Goal: Information Seeking & Learning: Learn about a topic

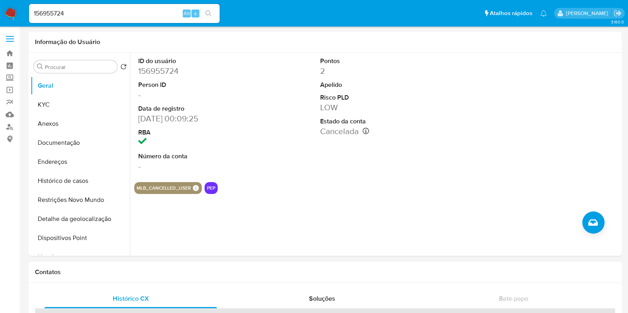
select select "10"
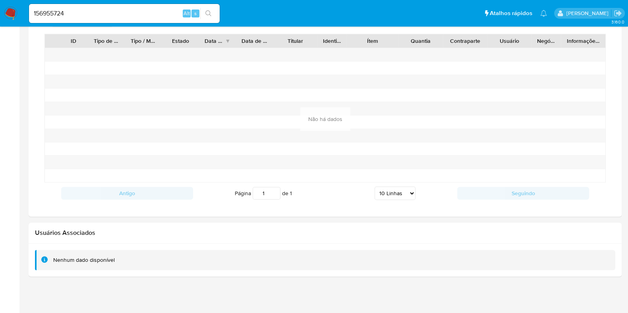
scroll to position [316, 0]
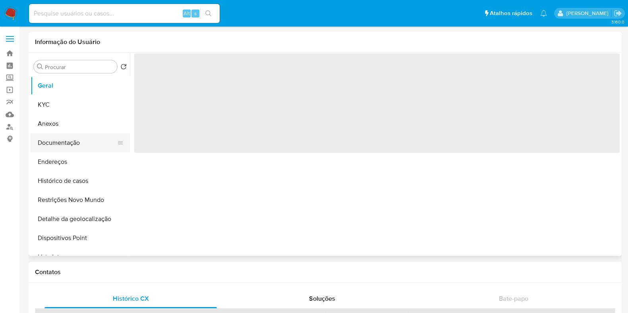
click at [71, 140] on button "Documentação" at bounding box center [77, 142] width 93 height 19
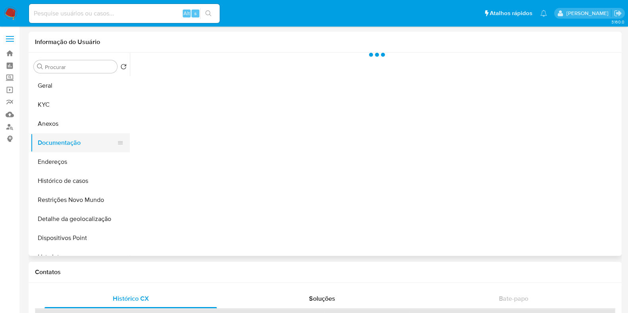
select select "10"
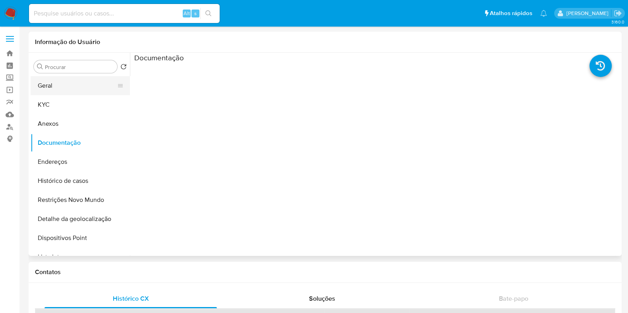
click at [84, 89] on button "Geral" at bounding box center [77, 85] width 93 height 19
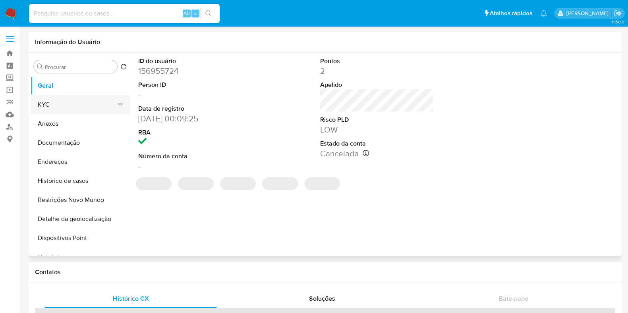
click at [78, 110] on button "KYC" at bounding box center [77, 104] width 93 height 19
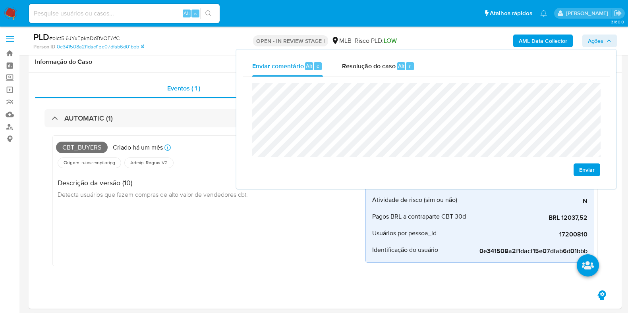
scroll to position [230, 0]
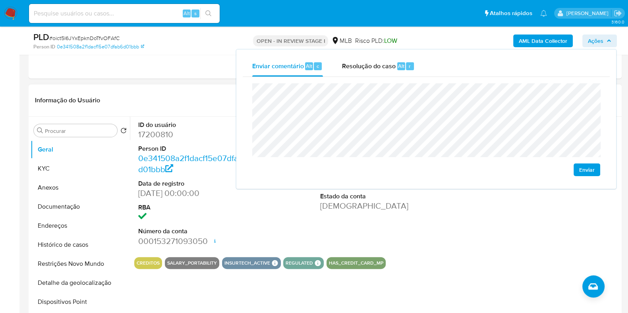
click at [328, 192] on dt "Estado da conta" at bounding box center [377, 196] width 114 height 9
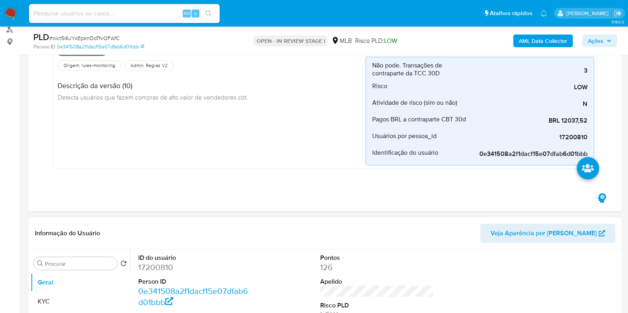
scroll to position [0, 0]
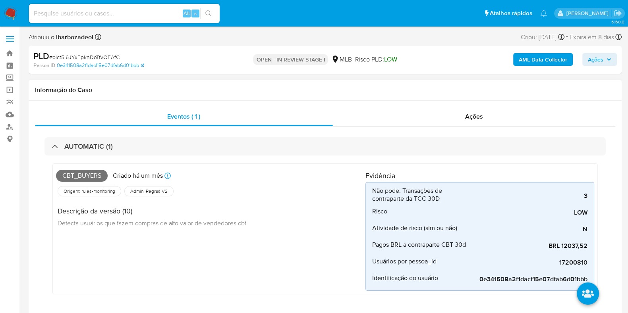
click at [88, 177] on span "Cbt_buyers" at bounding box center [82, 176] width 52 height 12
copy span "Cbt_buyers"
click at [600, 61] on span "Ações" at bounding box center [595, 59] width 15 height 13
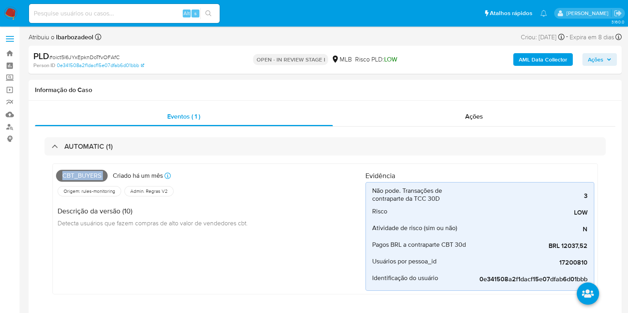
click at [600, 61] on span "Ações" at bounding box center [595, 59] width 15 height 13
click at [594, 54] on span "Ações" at bounding box center [595, 59] width 15 height 13
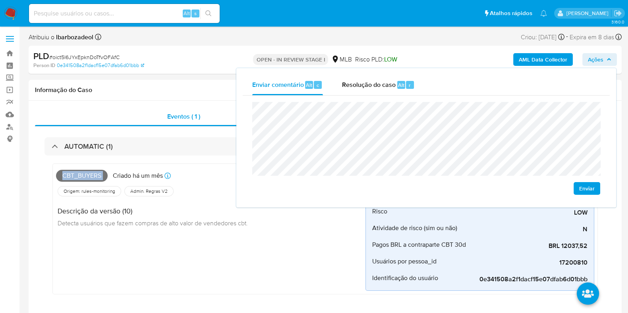
click at [593, 57] on span "Ações" at bounding box center [595, 59] width 15 height 13
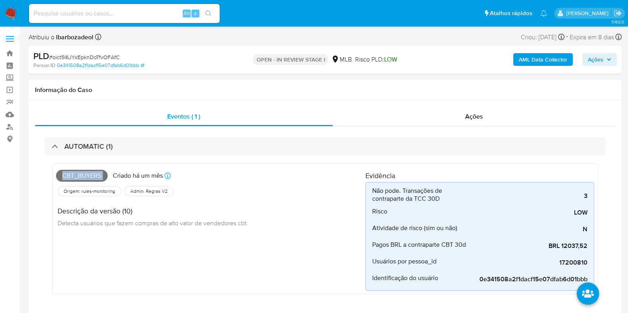
click at [592, 57] on span "Ações" at bounding box center [595, 59] width 15 height 13
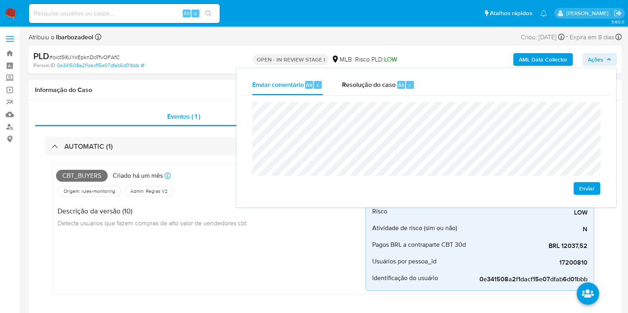
click at [211, 203] on div "Descrição da versão (10) Detecta usuários que fazem compras de alto valor de ve…" at bounding box center [155, 216] width 198 height 36
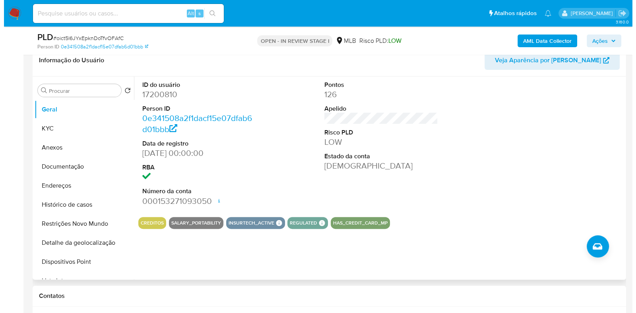
scroll to position [272, 0]
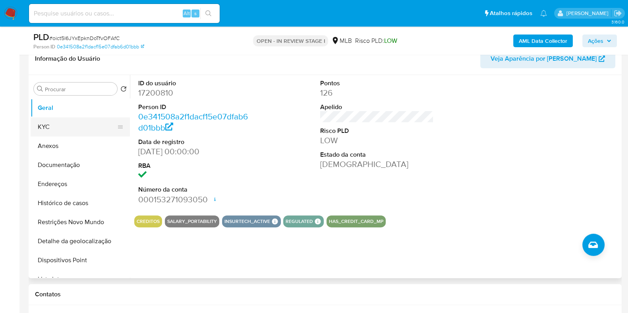
click at [79, 126] on button "KYC" at bounding box center [77, 127] width 93 height 19
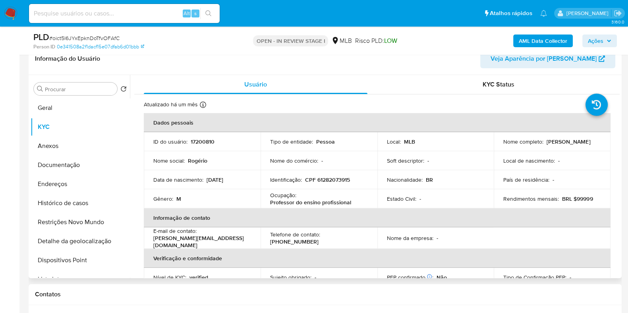
click at [338, 180] on p "CPF 61282073915" at bounding box center [327, 179] width 45 height 7
copy div "Identificação : CPF 61282073915"
click at [337, 180] on p "CPF 61282073915" at bounding box center [327, 179] width 45 height 7
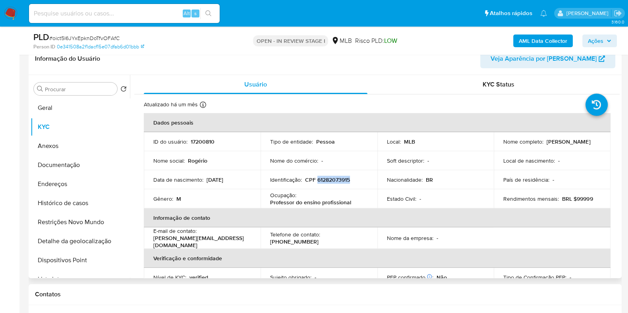
click at [337, 180] on p "CPF 61282073915" at bounding box center [327, 179] width 45 height 7
click at [590, 43] on span "Ações" at bounding box center [595, 41] width 15 height 13
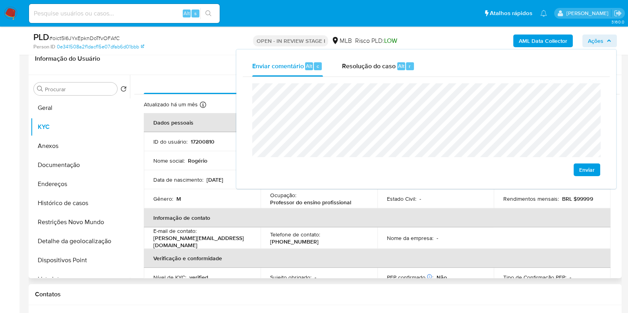
click at [264, 211] on th "Informação de contato" at bounding box center [377, 218] width 467 height 19
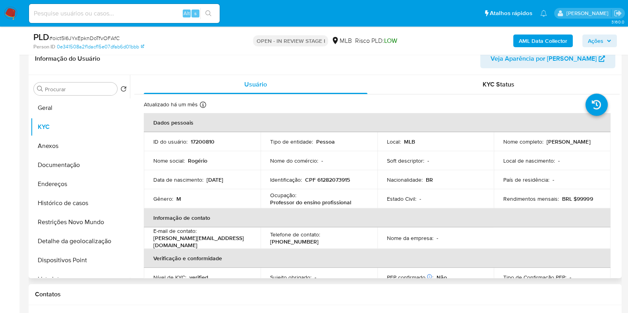
click at [271, 202] on p "Professor do ensino profissional" at bounding box center [310, 202] width 81 height 7
drag, startPoint x: 271, startPoint y: 202, endPoint x: 354, endPoint y: 202, distance: 83.0
click at [353, 202] on div "Ocupação : Professor do ensino profissional" at bounding box center [319, 199] width 98 height 14
copy p "Professor do ensino profissional"
click at [592, 37] on span "Ações" at bounding box center [595, 41] width 15 height 13
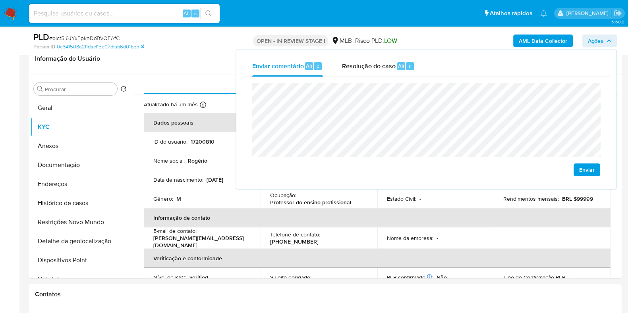
click at [539, 41] on b "AML Data Collector" at bounding box center [543, 41] width 48 height 13
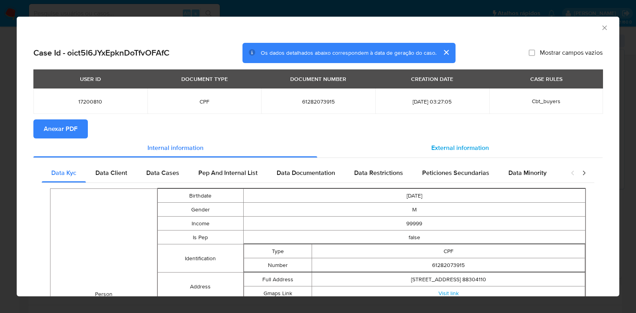
click at [393, 152] on div "External information" at bounding box center [459, 148] width 285 height 19
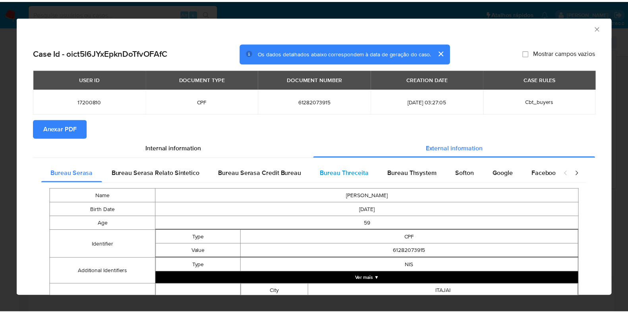
scroll to position [209, 0]
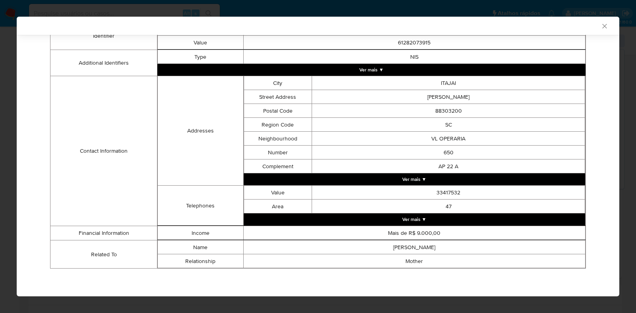
click at [428, 232] on td "Mais de R$ 9.000,00" at bounding box center [414, 233] width 342 height 14
copy td "Mais de R$ 9.000,00"
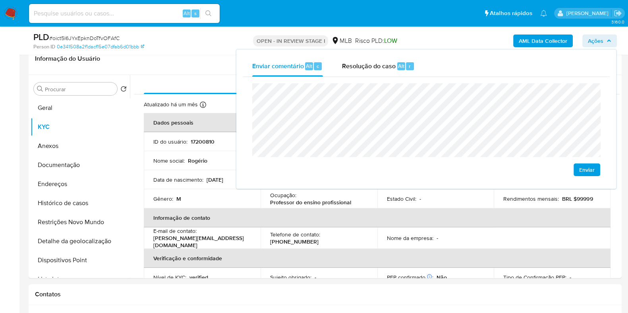
click at [0, 0] on lt-span "Itajaí" at bounding box center [0, 0] width 0 height 0
click at [85, 109] on button "Geral" at bounding box center [77, 108] width 93 height 19
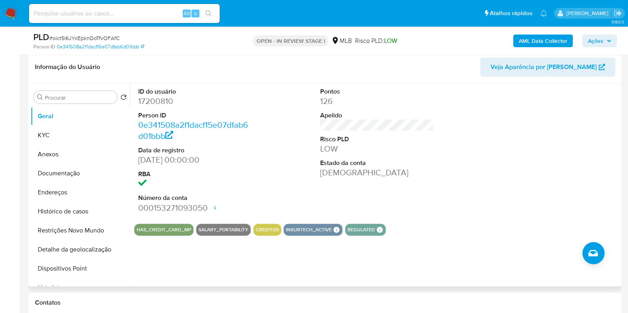
scroll to position [264, 0]
click at [101, 138] on button "KYC" at bounding box center [77, 135] width 93 height 19
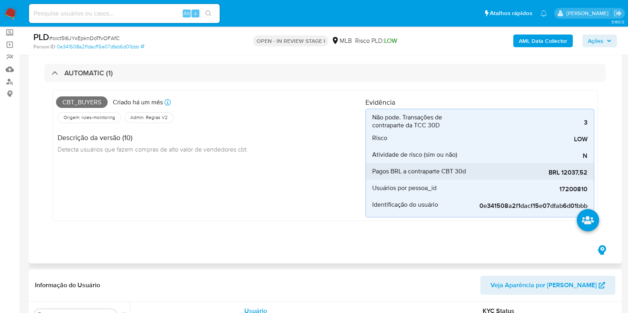
scroll to position [46, 0]
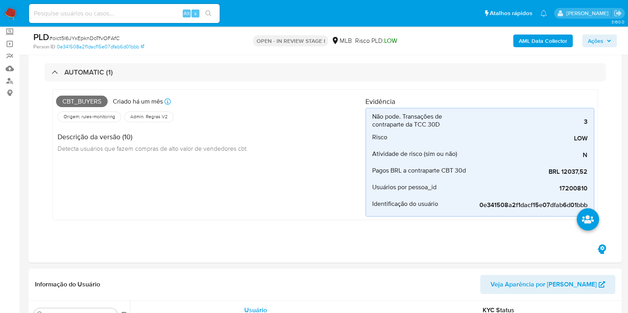
click at [598, 41] on span "Ações" at bounding box center [595, 41] width 15 height 13
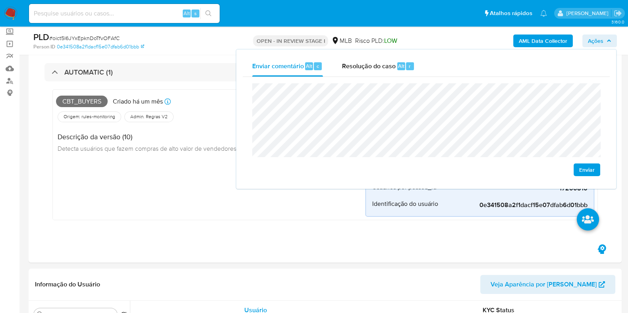
click at [598, 41] on span "Ações" at bounding box center [595, 41] width 15 height 13
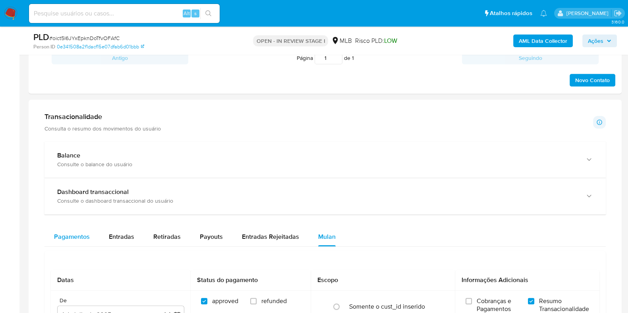
click at [63, 230] on div "Pagamentos" at bounding box center [72, 237] width 36 height 19
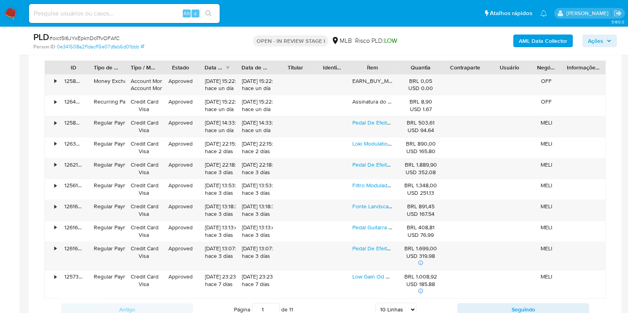
scroll to position [820, 0]
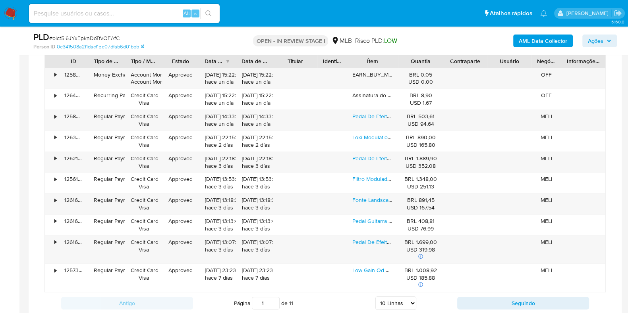
click at [389, 301] on select "5 Linhas 10 Linhas 20 Linhas 25 Linhas 50 Linhas 100 Linhas" at bounding box center [395, 304] width 41 height 14
select select "100"
click at [375, 297] on select "5 Linhas 10 Linhas 20 Linhas 25 Linhas 50 Linhas 100 Linhas" at bounding box center [395, 304] width 41 height 14
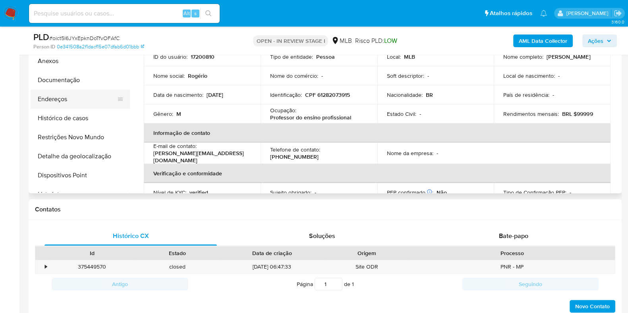
click at [74, 100] on button "Endereços" at bounding box center [77, 99] width 93 height 19
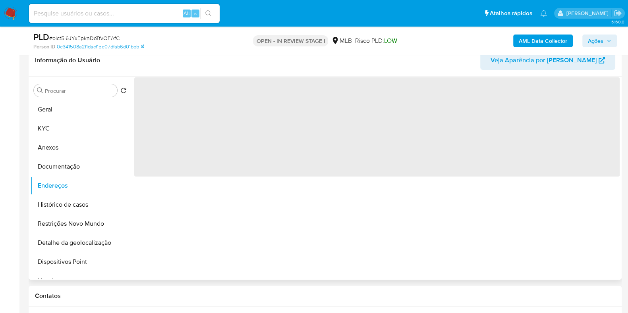
scroll to position [258, 0]
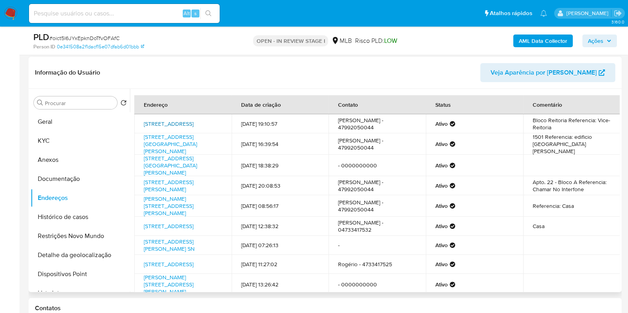
click at [172, 120] on link "Rua Uruguai 458, Itajaí, Santa Catarina, 88302901, Brasil 458" at bounding box center [169, 124] width 50 height 8
click at [166, 141] on link "Avenida Getúlio Vargas 542, Itajaí, Santa Catarina, 88303220, Brasil 542" at bounding box center [170, 144] width 53 height 22
click at [170, 162] on link "Avenida Getúlio Vargas 542, Itajaí, Santa Catarina, 88303220, Brasil 542" at bounding box center [170, 166] width 53 height 22
click at [172, 182] on link "Rua Carlos Seara 650, Itajaí, Santa Catarina, 88303200, Brasil 650" at bounding box center [169, 185] width 50 height 15
click at [168, 206] on link "Rua João Antônio Da Silveira 473, Florianópolis, Santa Catarina, 88062150, Bras…" at bounding box center [169, 206] width 50 height 22
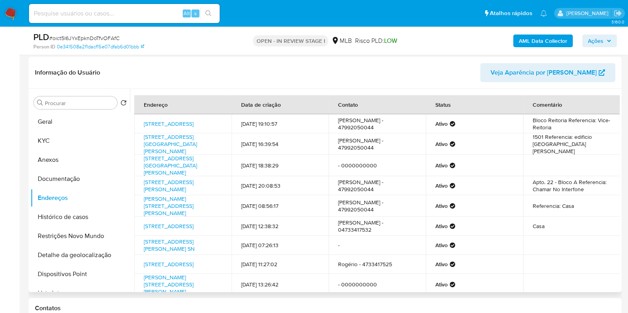
click at [72, 182] on button "Documentação" at bounding box center [80, 179] width 99 height 19
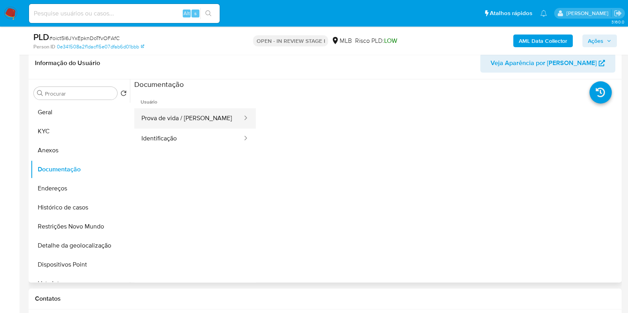
click at [183, 120] on button "Prova de vida / Selfie" at bounding box center [188, 118] width 109 height 20
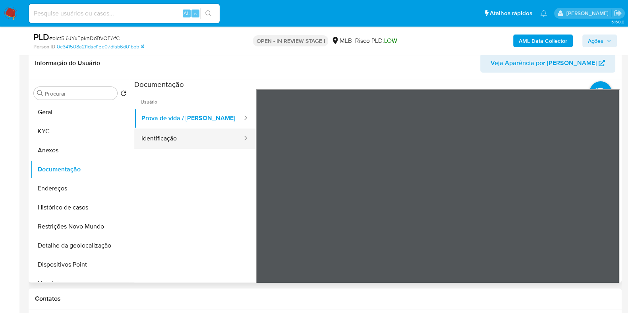
click at [203, 141] on button "Identificação" at bounding box center [188, 139] width 109 height 20
click at [212, 137] on button "Identificação" at bounding box center [188, 139] width 109 height 20
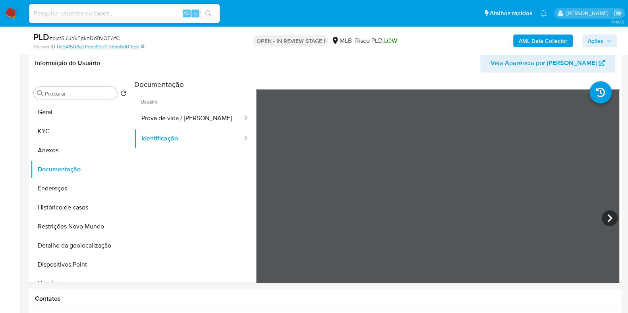
click at [89, 122] on button "KYC" at bounding box center [80, 131] width 99 height 19
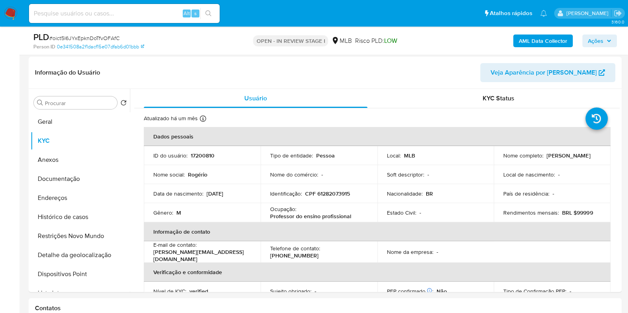
click at [592, 45] on span "Ações" at bounding box center [595, 41] width 15 height 13
click at [604, 41] on span "Ações" at bounding box center [599, 40] width 23 height 11
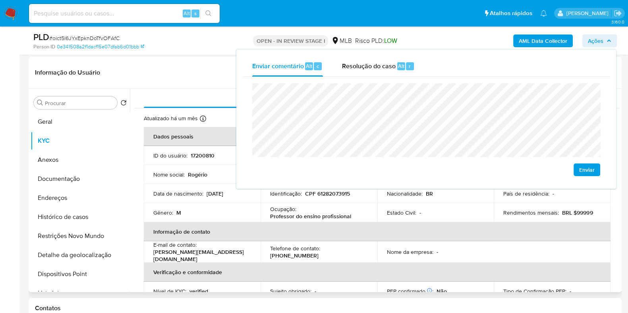
click at [190, 80] on header "Informação do Usuário Veja Aparência por Pessoa" at bounding box center [325, 72] width 580 height 19
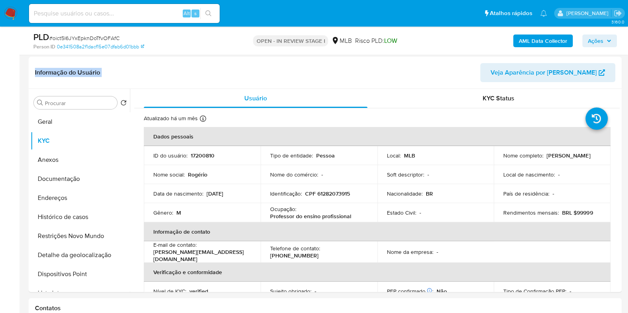
click at [191, 71] on header "Informação do Usuário Veja Aparência por Pessoa" at bounding box center [325, 72] width 580 height 19
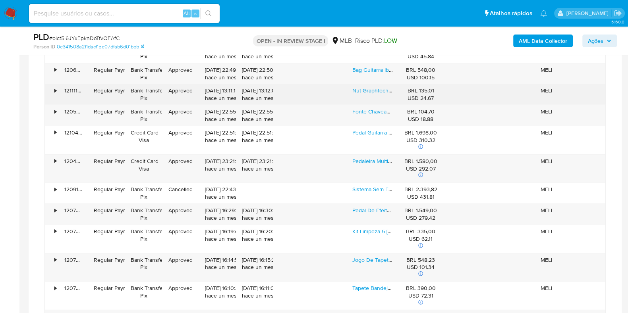
scroll to position [2659, 0]
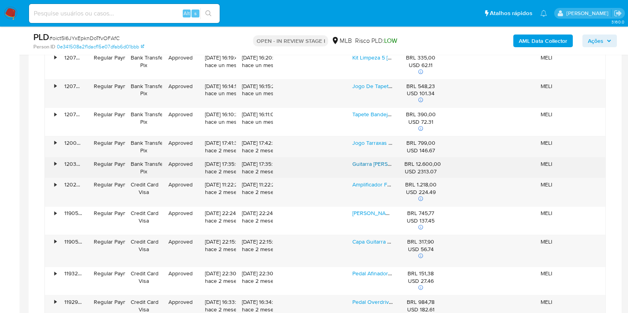
click at [387, 160] on link "Guitarra Tagima Grace-70.7 Bksk Ass Br Cacau Santos C/case" at bounding box center [436, 164] width 168 height 8
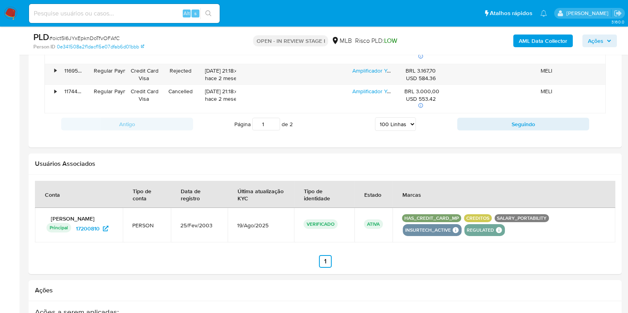
scroll to position [3092, 0]
click at [498, 118] on button "Seguindo" at bounding box center [523, 124] width 132 height 13
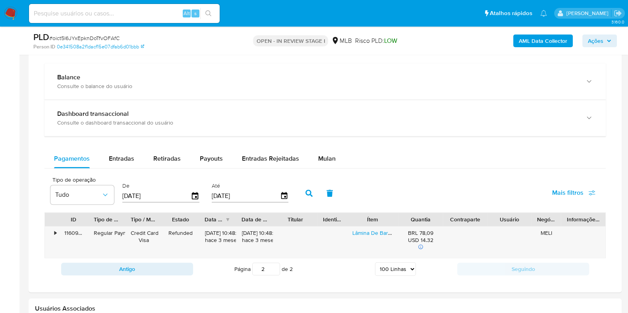
scroll to position [669, 0]
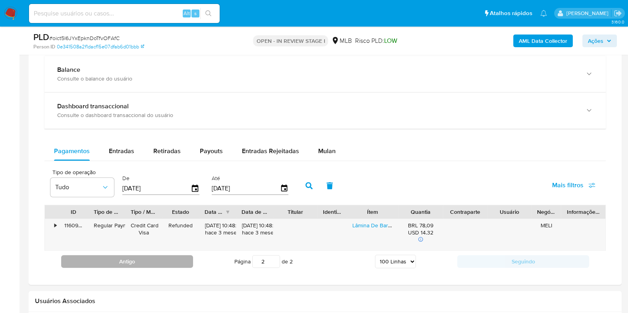
click at [132, 257] on button "Antigo" at bounding box center [127, 261] width 132 height 13
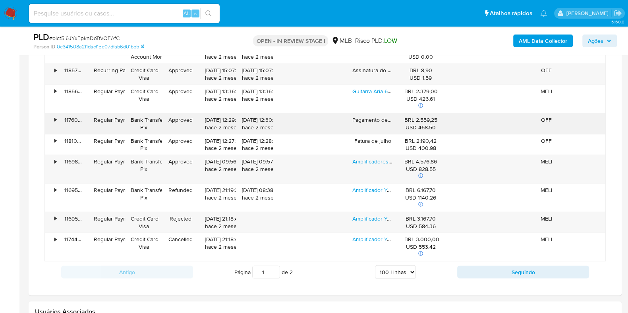
scroll to position [2945, 0]
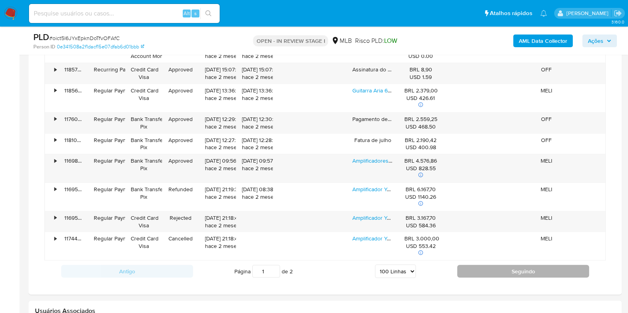
click at [476, 267] on button "Seguindo" at bounding box center [523, 271] width 132 height 13
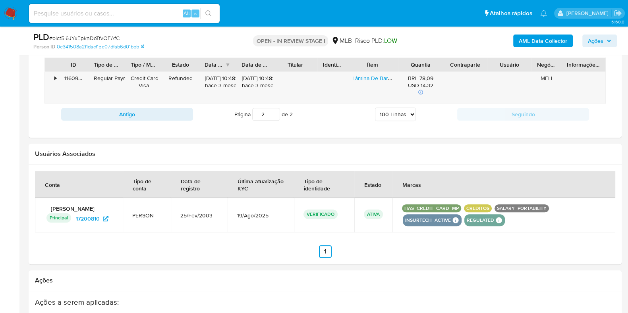
scroll to position [818, 0]
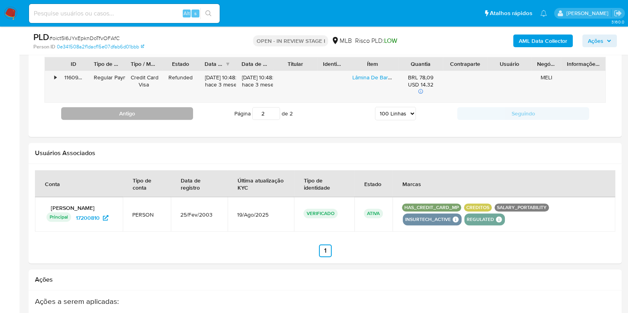
click at [130, 116] on button "Antigo" at bounding box center [127, 113] width 132 height 13
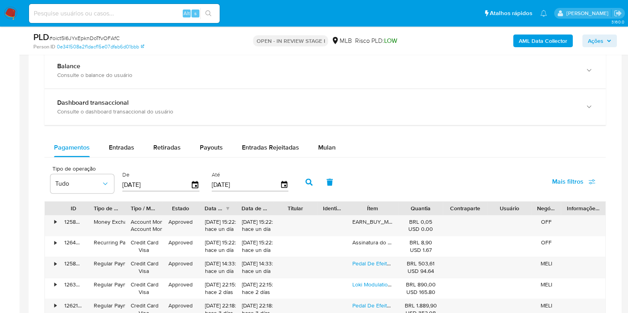
scroll to position [671, 0]
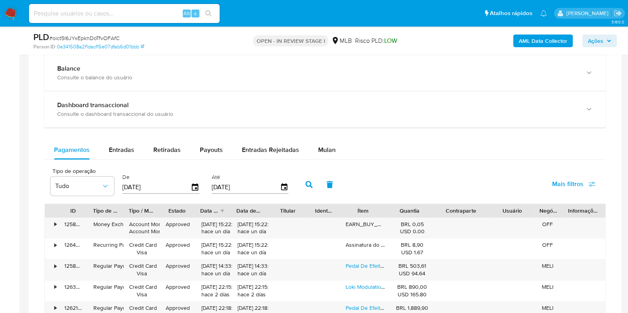
drag, startPoint x: 487, startPoint y: 208, endPoint x: 474, endPoint y: 145, distance: 64.4
click at [503, 208] on div "ID Tipo de operação Tipo / Método Estado Data de criação Data de aprovação Titu…" at bounding box center [325, 211] width 561 height 14
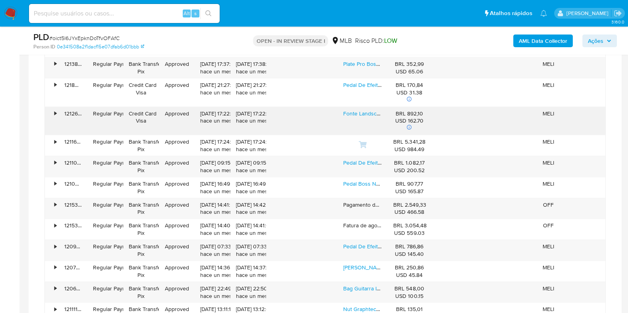
click at [491, 157] on div "• 121102536217 Regular Payment Bank Transfer Pix Approved 09/08/2025 09:15:07 h…" at bounding box center [325, 167] width 561 height 21
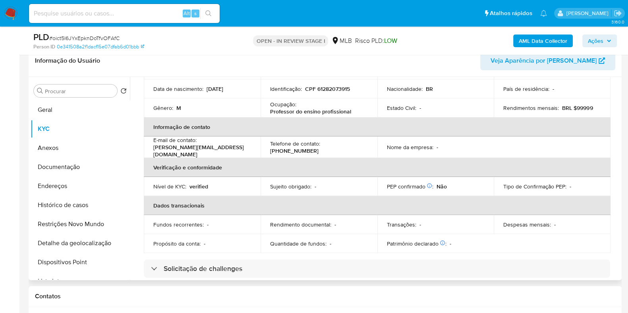
scroll to position [93, 0]
drag, startPoint x: 234, startPoint y: 145, endPoint x: 219, endPoint y: 145, distance: 15.1
click at [219, 145] on p "roger@univali.br" at bounding box center [200, 151] width 95 height 14
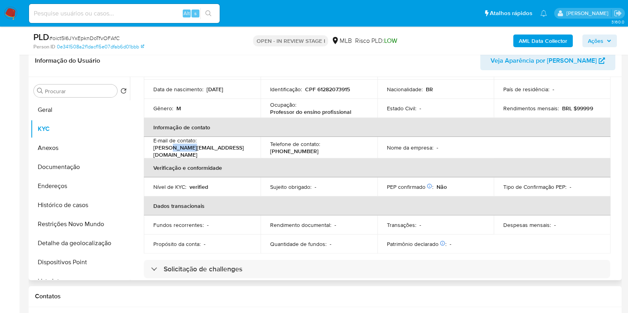
copy p "univali"
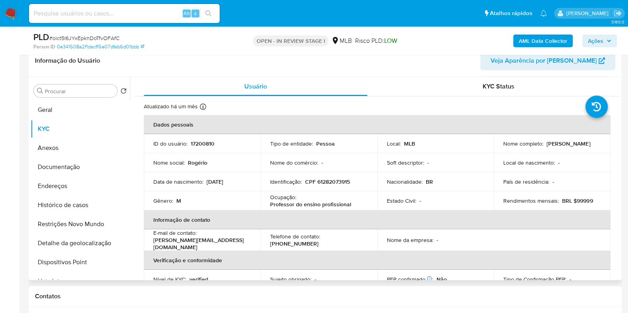
drag, startPoint x: 543, startPoint y: 143, endPoint x: 584, endPoint y: 143, distance: 40.5
click at [584, 143] on div "Nome completo : Rogerio Correa" at bounding box center [552, 143] width 98 height 7
click at [82, 169] on button "Documentação" at bounding box center [80, 167] width 99 height 19
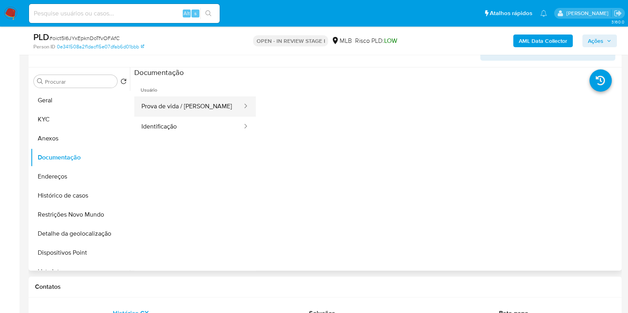
click at [189, 109] on button "Prova de vida / Selfie" at bounding box center [188, 107] width 109 height 20
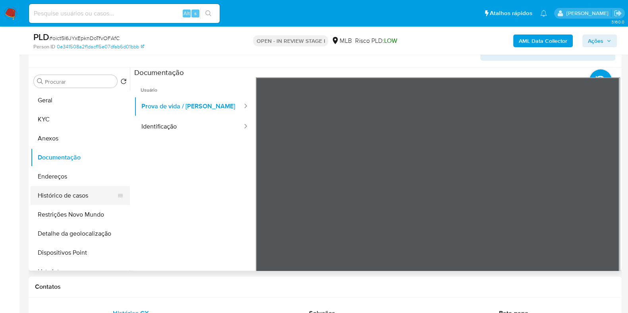
click at [86, 199] on button "Histórico de casos" at bounding box center [77, 195] width 93 height 19
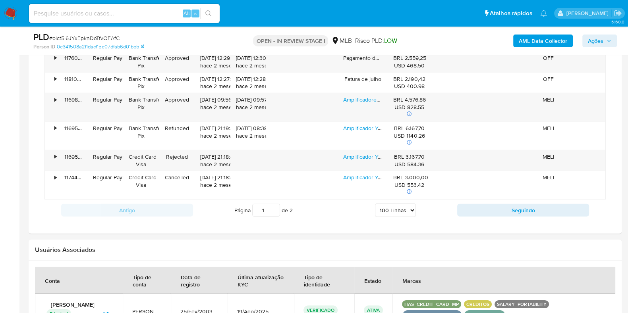
scroll to position [3013, 0]
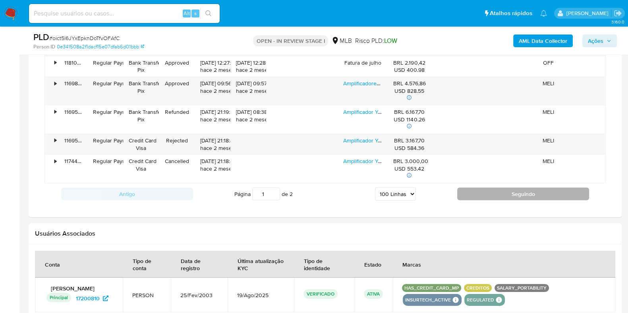
click at [482, 191] on button "Seguindo" at bounding box center [523, 194] width 132 height 13
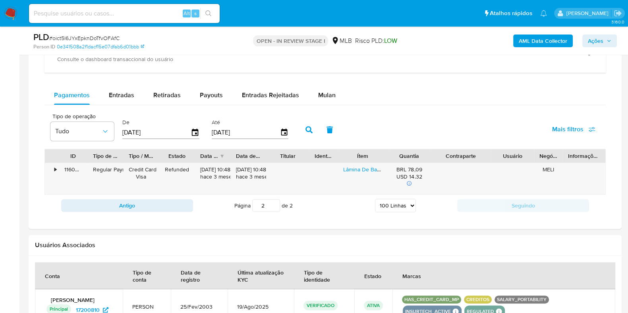
scroll to position [717, 0]
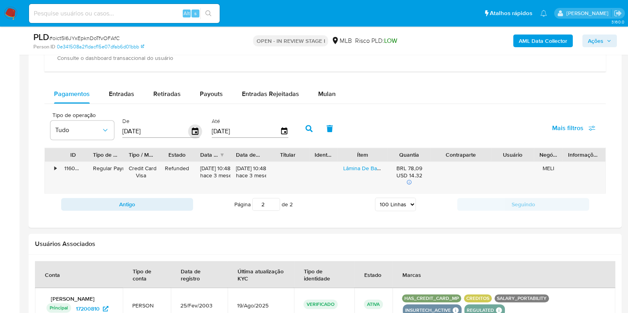
click at [197, 129] on icon "button" at bounding box center [195, 132] width 14 height 14
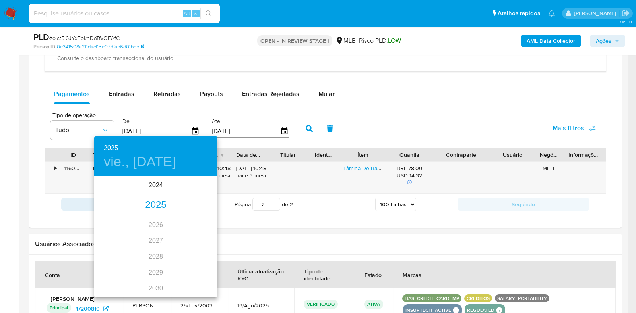
click at [152, 202] on div "2025" at bounding box center [155, 205] width 123 height 16
click at [119, 193] on div "ene." at bounding box center [114, 193] width 41 height 30
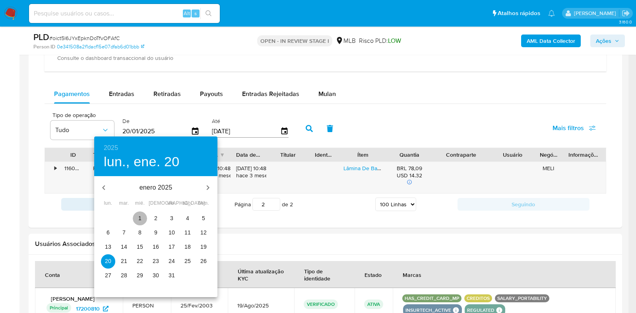
click at [141, 215] on p "1" at bounding box center [139, 219] width 3 height 8
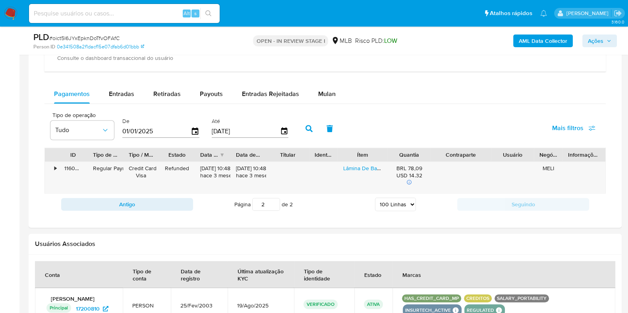
click at [306, 128] on icon "button" at bounding box center [309, 128] width 7 height 7
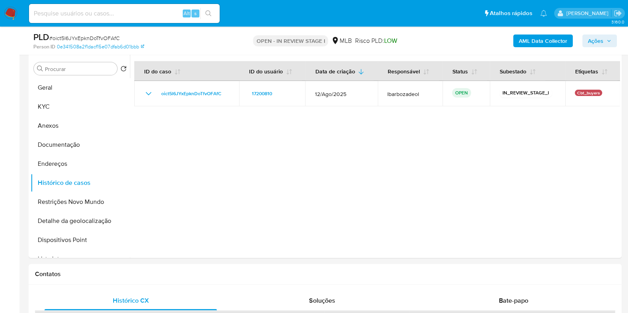
scroll to position [282, 0]
click at [79, 142] on button "Documentação" at bounding box center [77, 145] width 93 height 19
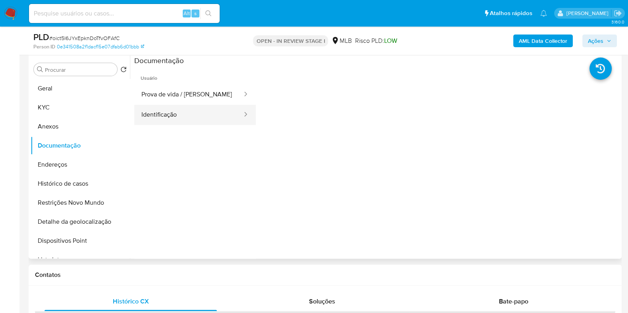
click at [199, 111] on button "Identificação" at bounding box center [188, 115] width 109 height 20
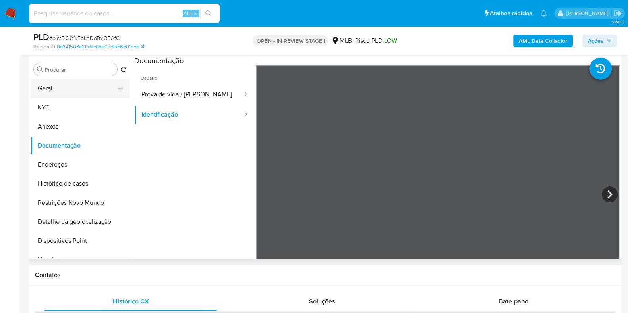
click at [75, 87] on button "Geral" at bounding box center [77, 88] width 93 height 19
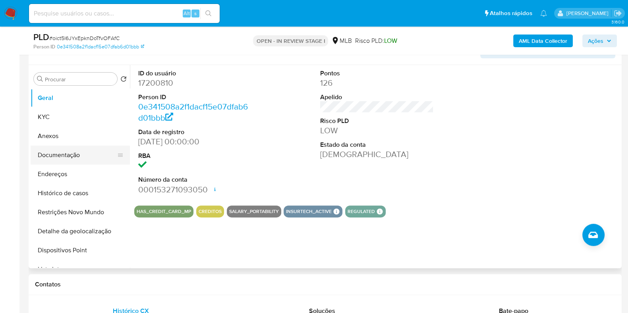
click at [75, 155] on button "Documentação" at bounding box center [77, 155] width 93 height 19
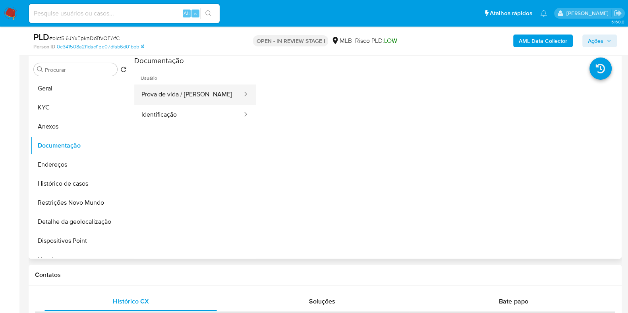
click at [169, 90] on button "Prova de vida / Selfie" at bounding box center [188, 95] width 109 height 20
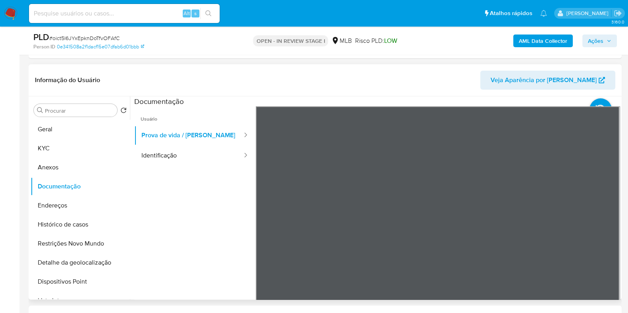
scroll to position [243, 0]
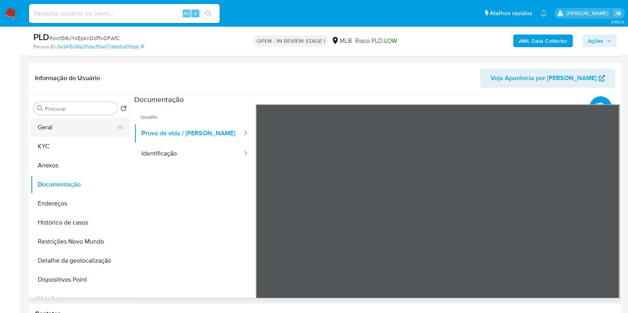
click at [87, 125] on button "Geral" at bounding box center [77, 127] width 93 height 19
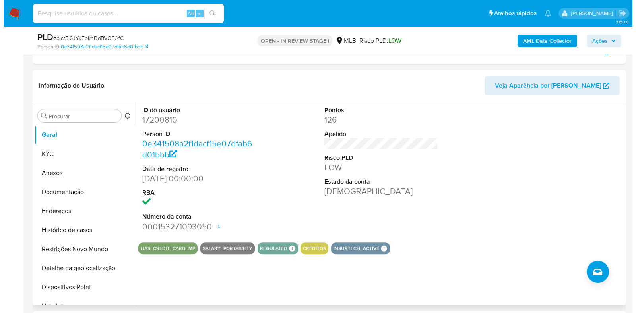
scroll to position [246, 0]
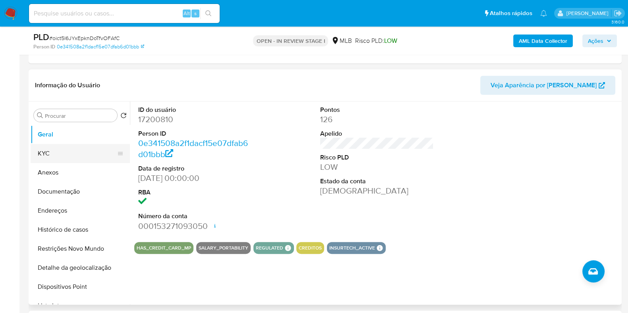
click at [61, 152] on button "KYC" at bounding box center [77, 153] width 93 height 19
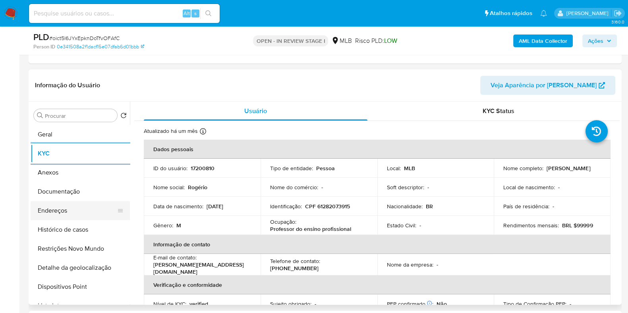
click at [92, 213] on button "Endereços" at bounding box center [77, 210] width 93 height 19
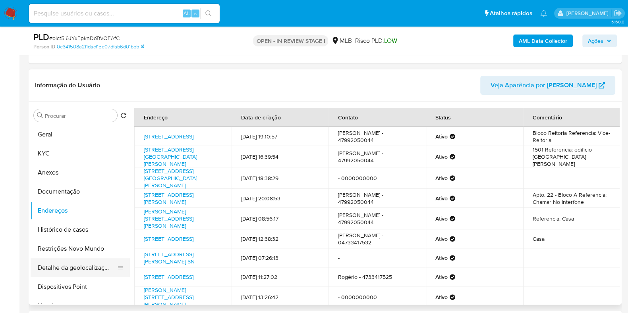
click at [92, 268] on button "Detalhe da geolocalização" at bounding box center [77, 268] width 93 height 19
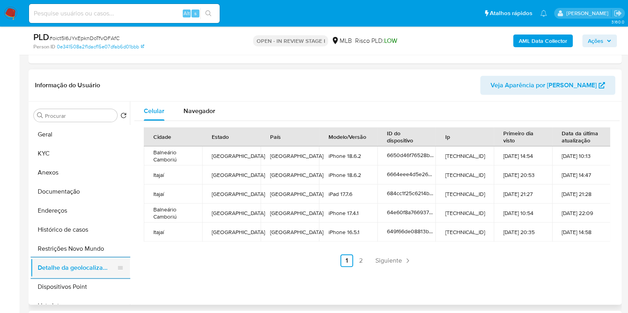
click at [89, 251] on button "Restrições Novo Mundo" at bounding box center [80, 249] width 99 height 19
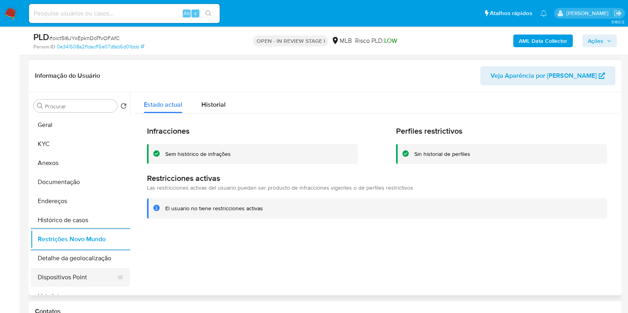
click at [95, 277] on button "Dispositivos Point" at bounding box center [77, 277] width 93 height 19
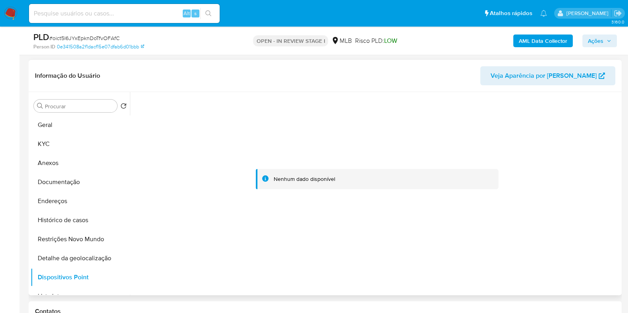
click at [607, 39] on icon "button" at bounding box center [609, 41] width 5 height 5
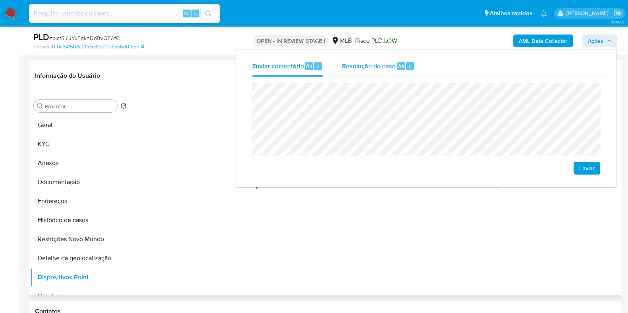
click at [396, 70] on div "Resolução do caso Alt r" at bounding box center [378, 66] width 73 height 21
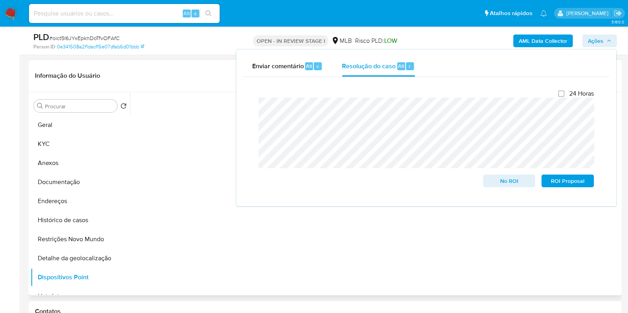
click at [195, 76] on header "Informação do Usuário Veja Aparência por Pessoa" at bounding box center [325, 75] width 580 height 19
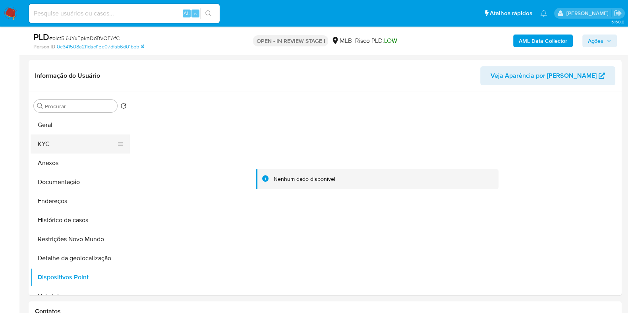
click at [70, 139] on button "KYC" at bounding box center [77, 144] width 93 height 19
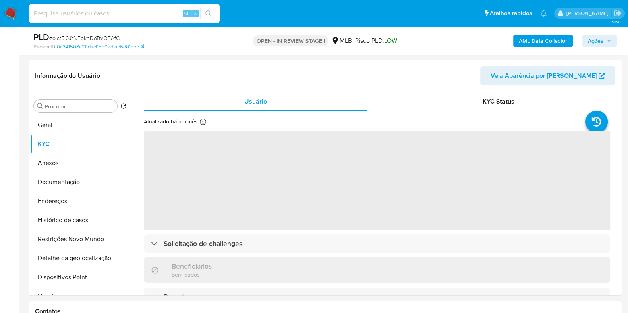
click at [526, 39] on b "AML Data Collector" at bounding box center [543, 41] width 48 height 13
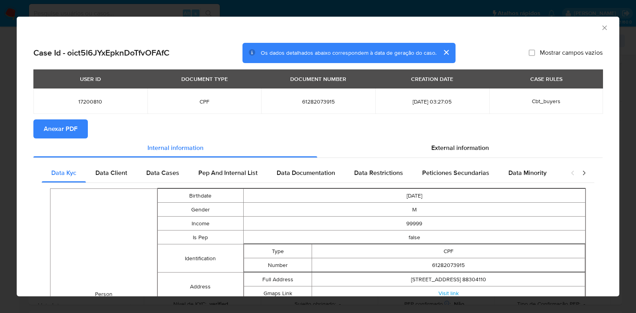
click at [78, 128] on button "Anexar PDF" at bounding box center [60, 129] width 54 height 19
click at [600, 28] on icon "Fechar a janela" at bounding box center [604, 28] width 8 height 8
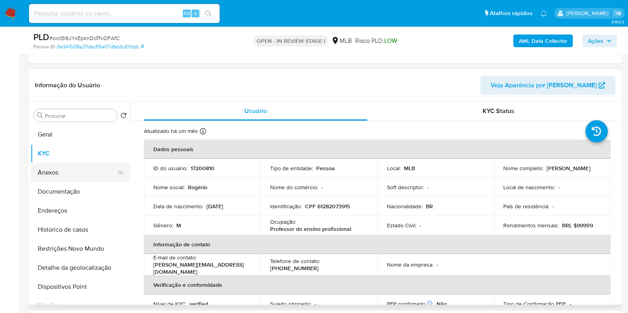
click at [71, 171] on button "Anexos" at bounding box center [77, 172] width 93 height 19
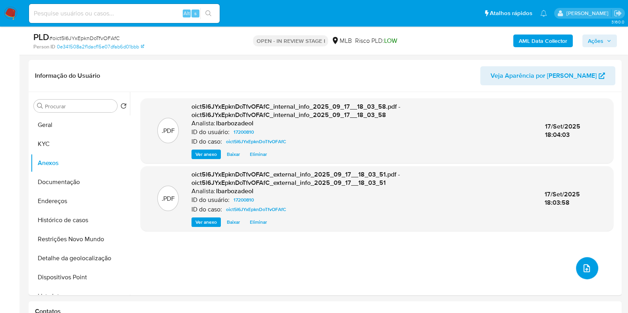
click at [586, 271] on icon "upload-file" at bounding box center [587, 269] width 6 height 8
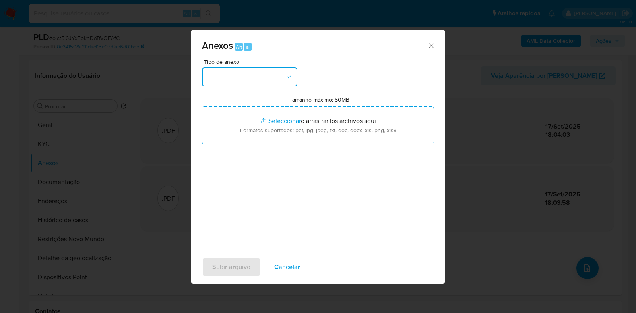
drag, startPoint x: 277, startPoint y: 77, endPoint x: 284, endPoint y: 86, distance: 11.0
click at [278, 77] on button "button" at bounding box center [249, 77] width 95 height 19
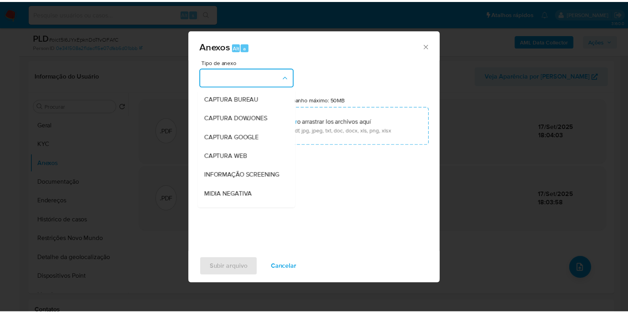
scroll to position [122, 0]
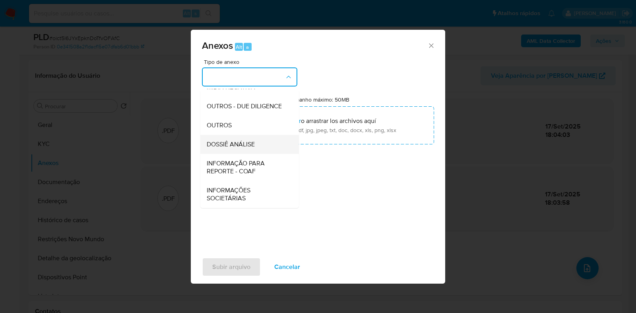
click at [253, 141] on span "DOSSIÊ ANÁLISE" at bounding box center [231, 145] width 48 height 8
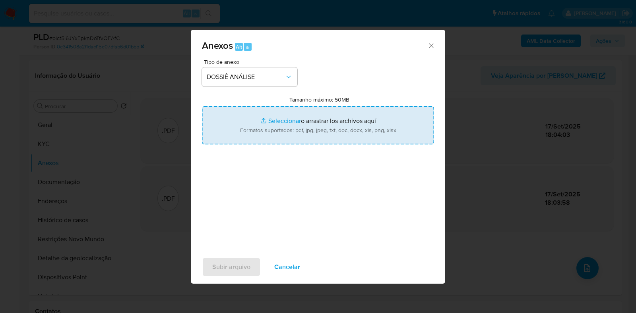
click at [255, 141] on input "Tamanho máximo: 50MB Seleccionar archivos" at bounding box center [318, 125] width 232 height 38
type input "C:\fakepath\Declinio - XXX - CPF 61282073915 - ROGERIO CORREA.pdf"
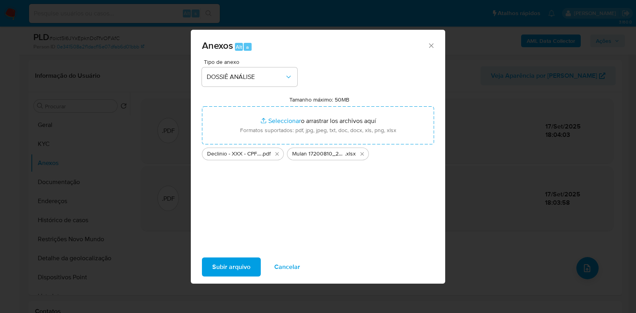
click at [219, 269] on span "Subir arquivo" at bounding box center [231, 267] width 38 height 17
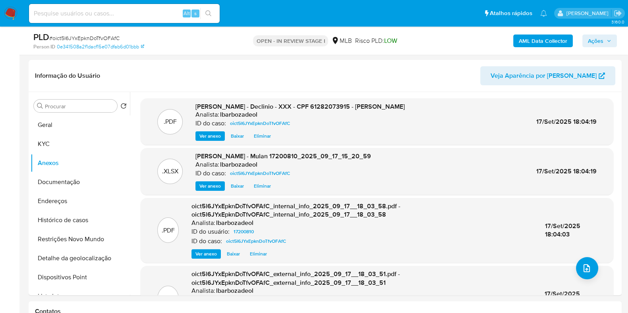
click at [601, 43] on span "Ações" at bounding box center [595, 41] width 15 height 13
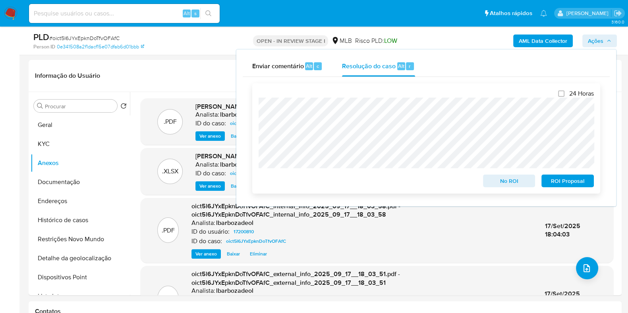
click at [494, 182] on span "No ROI" at bounding box center [509, 181] width 41 height 11
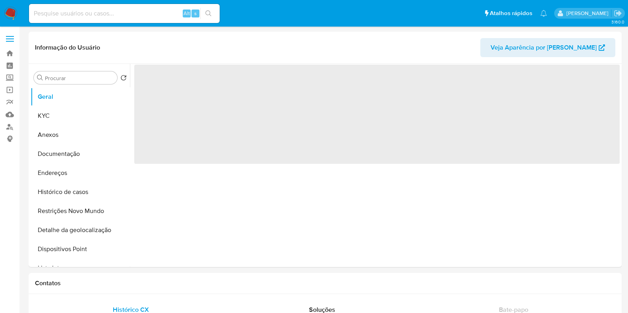
select select "10"
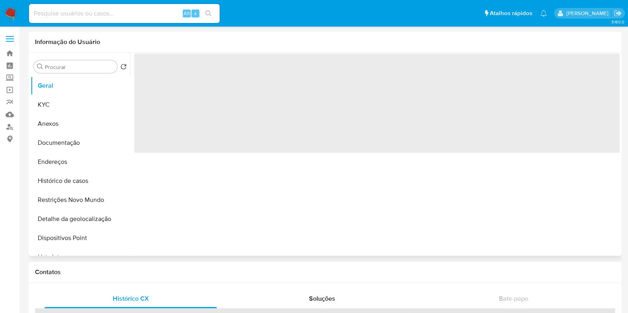
select select "10"
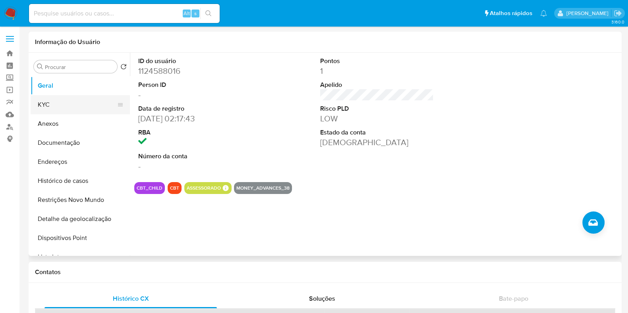
click at [91, 99] on button "KYC" at bounding box center [77, 104] width 93 height 19
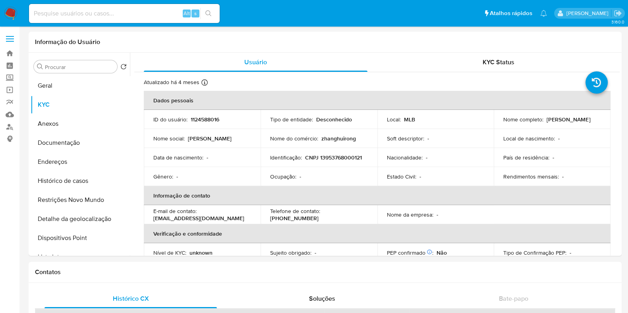
click at [204, 142] on p "zhanghuirong shenzhenshiaimushangmaoyouxian" at bounding box center [210, 138] width 44 height 7
copy div "Nome social : zhanghuirong shenzhenshiaimushangmaoyouxian"
click at [188, 141] on p "zhanghuirong shenzhenshiaimushangmaoyouxian" at bounding box center [210, 138] width 44 height 7
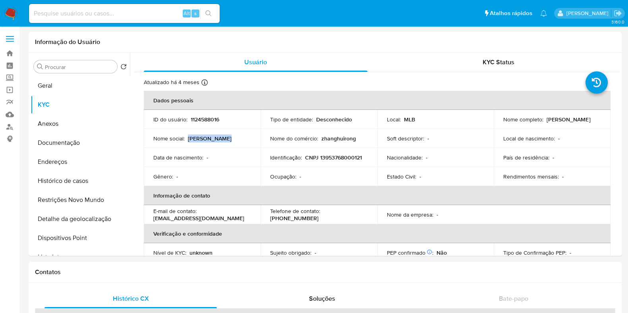
click at [188, 141] on p "zhanghuirong shenzhenshiaimushangmaoyouxian" at bounding box center [210, 138] width 44 height 7
click at [226, 142] on p "zhanghuirong shenzhenshiaimushangmaoyouxian" at bounding box center [210, 138] width 44 height 7
drag, startPoint x: 242, startPoint y: 150, endPoint x: 153, endPoint y: 145, distance: 89.5
click at [188, 142] on p "zhanghuirong shenzhenshiaimushangmaoyouxian" at bounding box center [210, 138] width 44 height 7
copy p "zhanghuirong shenzhenshiaimushangmaoyouxian"
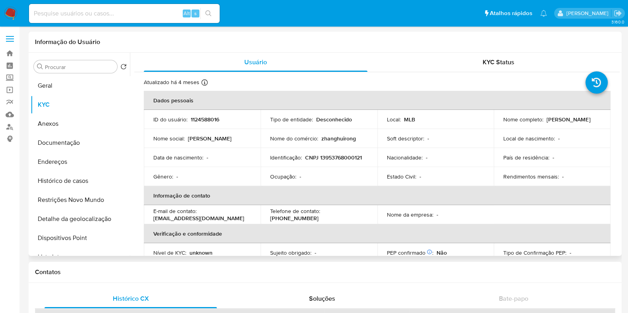
scroll to position [0, 0]
click at [86, 71] on div "Procurar" at bounding box center [75, 66] width 83 height 13
click at [79, 81] on button "Geral" at bounding box center [77, 85] width 93 height 19
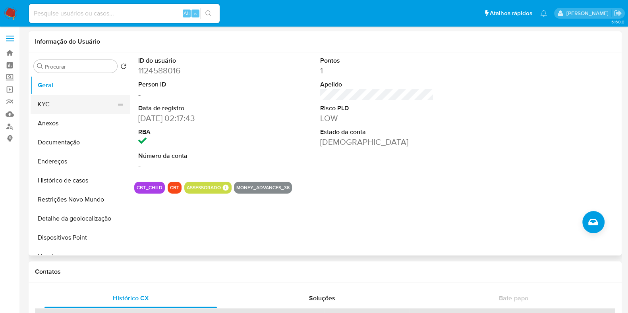
click at [62, 104] on button "KYC" at bounding box center [77, 104] width 93 height 19
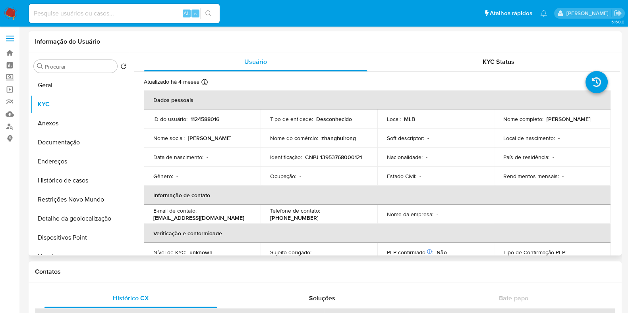
click at [348, 159] on p "CNPJ 13953768000121" at bounding box center [333, 157] width 57 height 7
copy p "13953768000121"
click at [208, 118] on p "1124588016" at bounding box center [205, 119] width 29 height 7
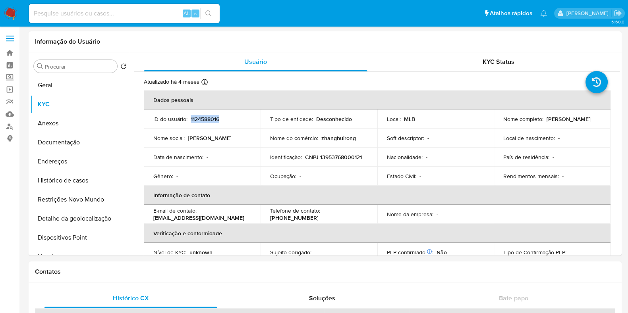
copy p "1124588016"
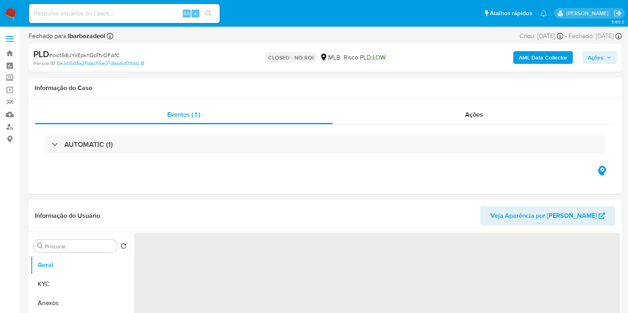
select select "10"
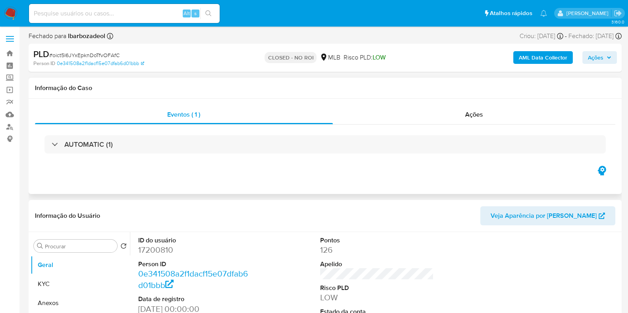
click at [584, 91] on h1 "Informação do Caso" at bounding box center [325, 88] width 580 height 8
